Goal: Task Accomplishment & Management: Manage account settings

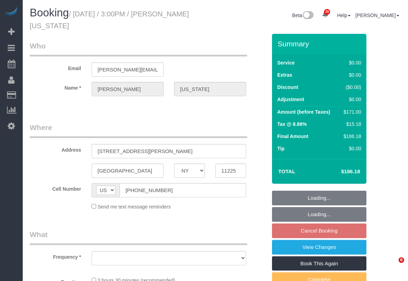
select select "NY"
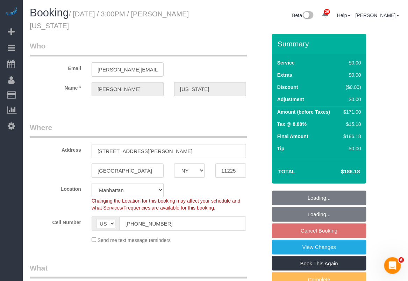
select select "string:stripe-pm_1RzHtg4VGloSiKo7Jn1bTGcG"
select select "number:89"
select select "number:90"
select select "number:15"
select select "number:5"
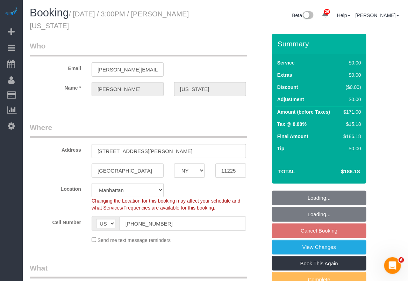
select select "object:951"
select select "1"
select select "2"
select select "spot8"
select select "object:1493"
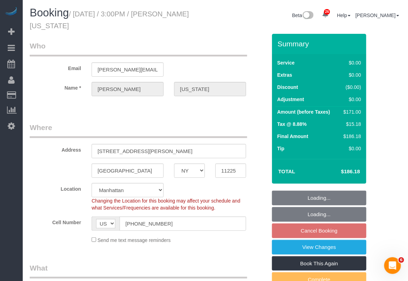
select select "1"
select select "2"
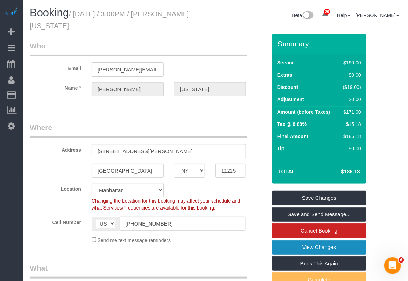
click at [326, 250] on link "View Changes" at bounding box center [319, 247] width 94 height 15
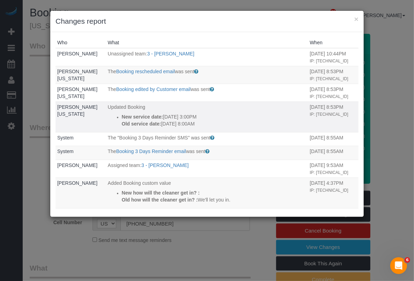
drag, startPoint x: 112, startPoint y: 114, endPoint x: 212, endPoint y: 125, distance: 100.8
click at [212, 125] on li "New service date: [DATE] 3:00PM Old service date: [DATE] 8:00AM" at bounding box center [214, 121] width 185 height 14
copy div "New service date: 09/26/2025 3:00PM Old service date: 09/26/2025 8:00AM"
click at [354, 17] on button "×" at bounding box center [356, 18] width 4 height 7
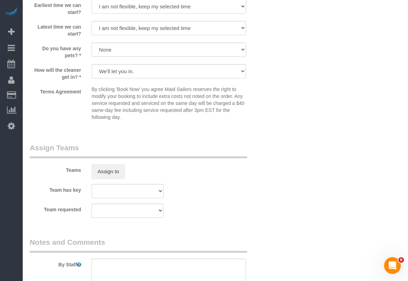
scroll to position [797, 0]
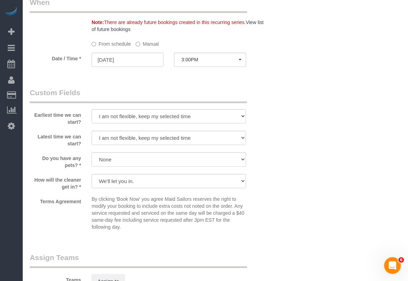
scroll to position [666, 0]
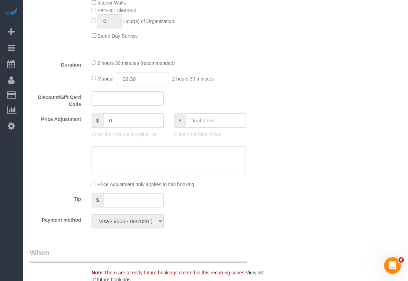
scroll to position [360, 0]
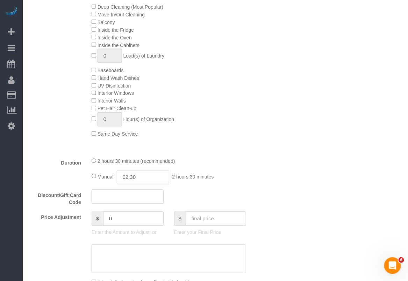
click at [402, 78] on div "Who Email alicia.washington@gmail.com Name * Alicia Washington Where Address 13…" at bounding box center [214, 270] width 381 height 1193
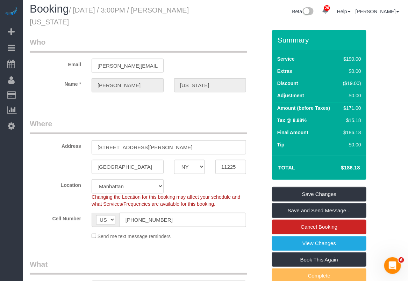
scroll to position [0, 0]
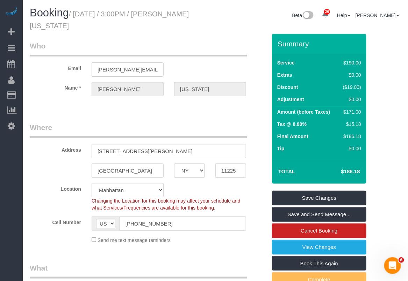
drag, startPoint x: 176, startPoint y: 16, endPoint x: 181, endPoint y: 27, distance: 12.2
click at [181, 27] on h1 "Booking / September 26, 2025 / 3:00PM / Alicia Washington" at bounding box center [120, 19] width 180 height 24
copy small "Alicia Washington"
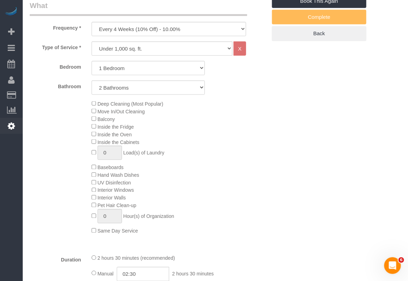
scroll to position [175, 0]
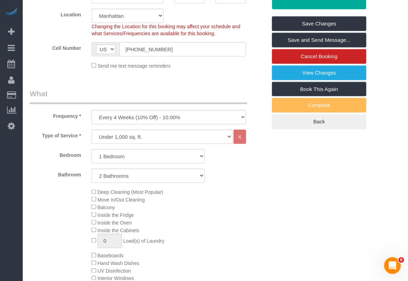
drag, startPoint x: 249, startPoint y: 251, endPoint x: 250, endPoint y: 247, distance: 4.4
click at [249, 251] on div "Deep Cleaning (Most Popular) Move In/Out Cleaning Balcony Inside the Fridge Ins…" at bounding box center [178, 256] width 185 height 135
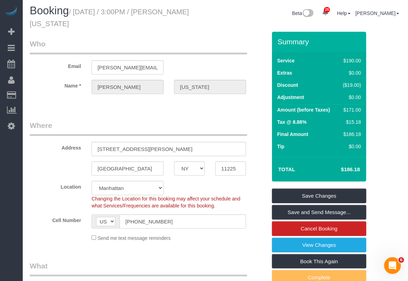
scroll to position [0, 0]
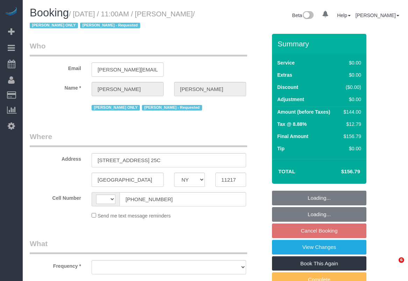
select select "NY"
select select "string:[GEOGRAPHIC_DATA]"
select select "object:819"
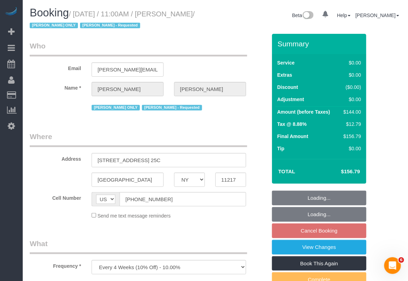
select select "1"
select select "number:61"
select select "number:77"
select select "number:15"
select select "number:5"
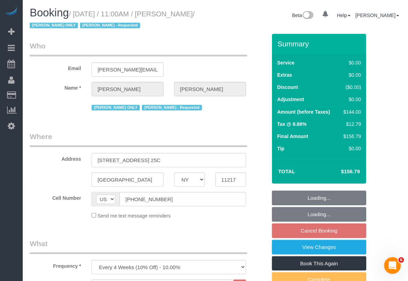
select select "string:stripe-pm_1QfCPv4VGloSiKo7GPSlZj3p"
select select "spot4"
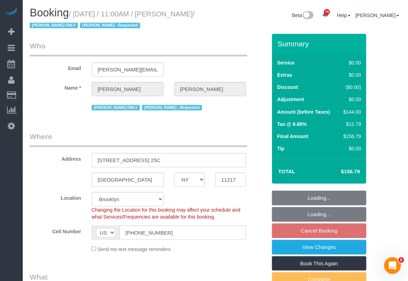
select select "1"
select select "spot64"
select select "object:1512"
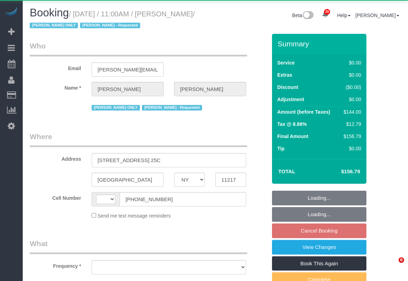
select select "NY"
select select "object:497"
select select "string:stripe-pm_1QfCPv4VGloSiKo7GPSlZj3p"
select select "spot4"
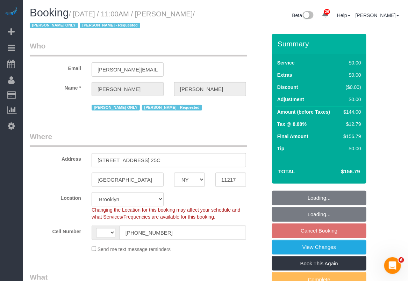
select select "1"
select select "object:611"
select select "number:61"
select select "number:77"
select select "number:15"
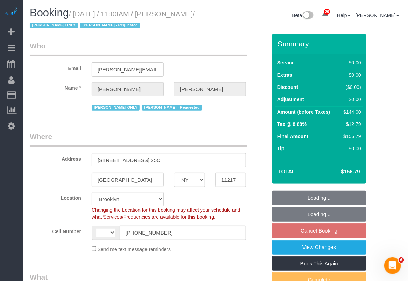
select select "number:5"
select select "1"
select select "spot64"
select select "string:[GEOGRAPHIC_DATA]"
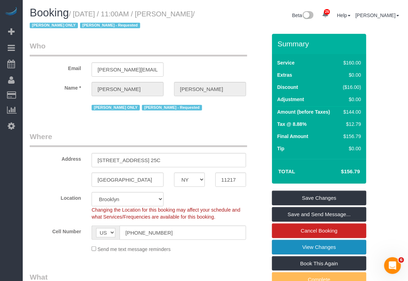
click at [332, 247] on link "View Changes" at bounding box center [319, 247] width 94 height 15
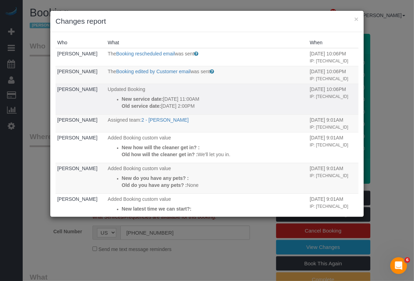
drag, startPoint x: 112, startPoint y: 114, endPoint x: 206, endPoint y: 120, distance: 93.8
click at [206, 110] on ul "New service date: [DATE] 11:00AM Old service date: [DATE] 2:00PM" at bounding box center [207, 103] width 199 height 14
copy div "New service date: [DATE] 11:00AM Old service date: [DATE] 2:00PM"
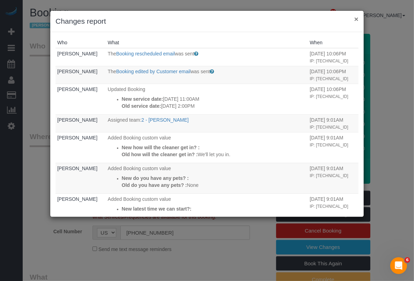
click at [356, 18] on button "×" at bounding box center [356, 18] width 4 height 7
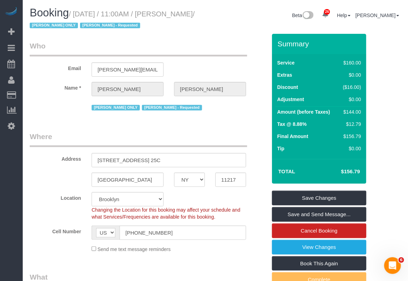
click at [220, 254] on fieldset "Where Address [STREET_ADDRESS] 25C [GEOGRAPHIC_DATA] AK AL AR AZ CA CO CT DC DE…" at bounding box center [148, 195] width 237 height 127
